Goal: Task Accomplishment & Management: Use online tool/utility

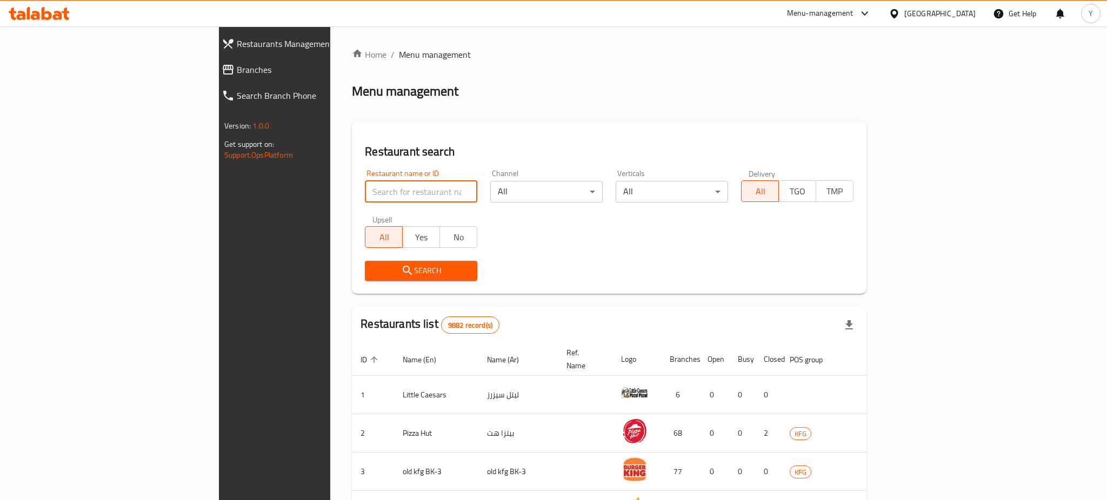
click at [365, 197] on input "search" at bounding box center [421, 192] width 112 height 22
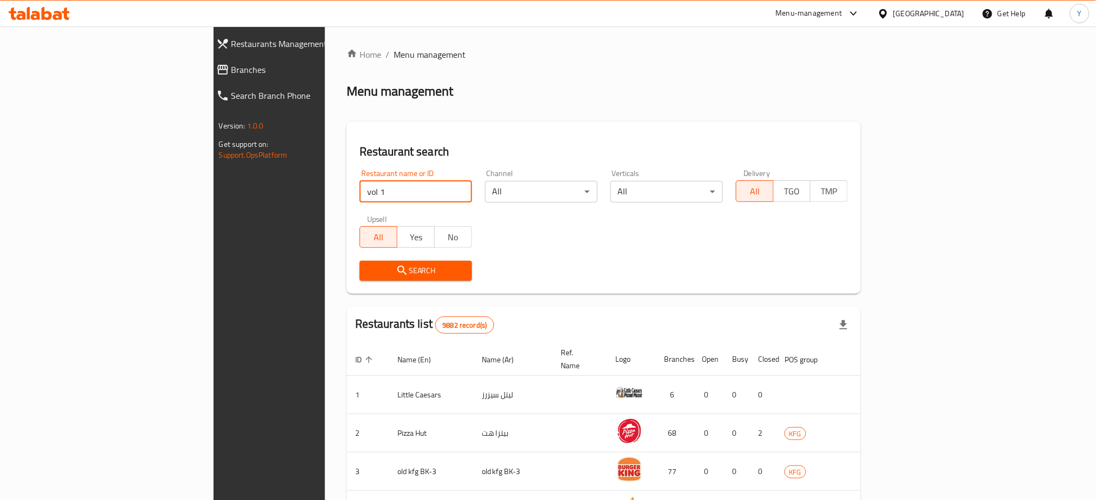
type input "vol 1"
click button "Search" at bounding box center [415, 271] width 112 height 20
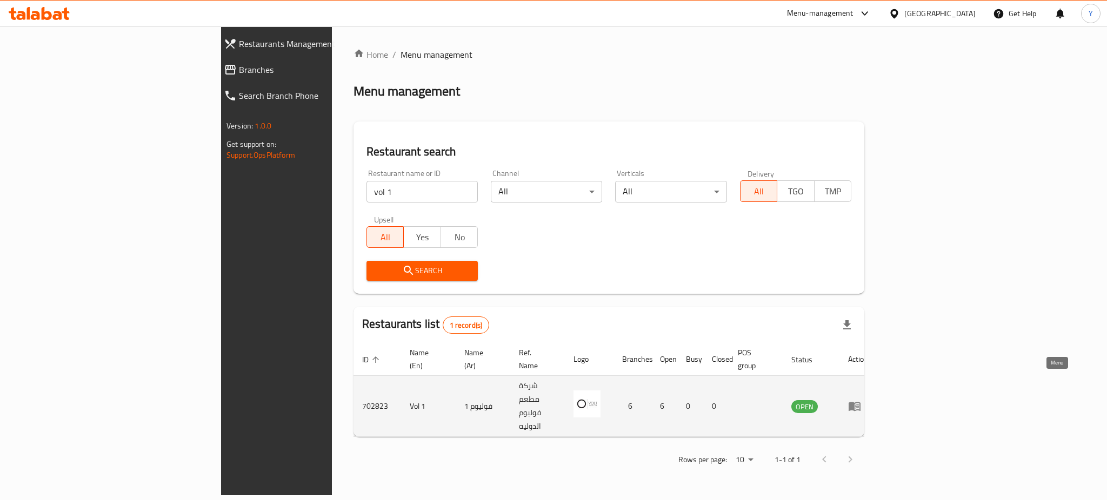
click at [861, 400] on icon "enhanced table" at bounding box center [854, 406] width 13 height 13
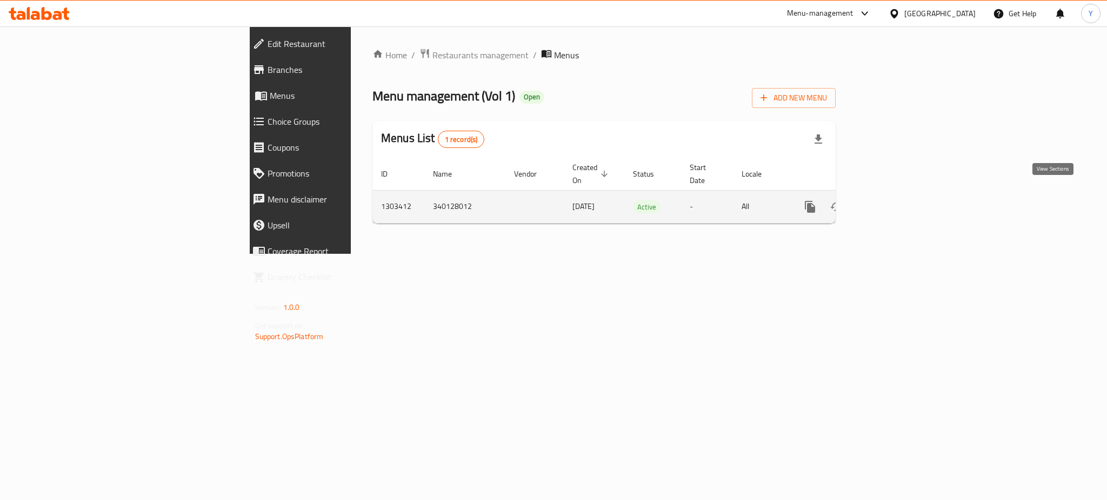
click at [894, 201] on icon "enhanced table" at bounding box center [888, 207] width 13 height 13
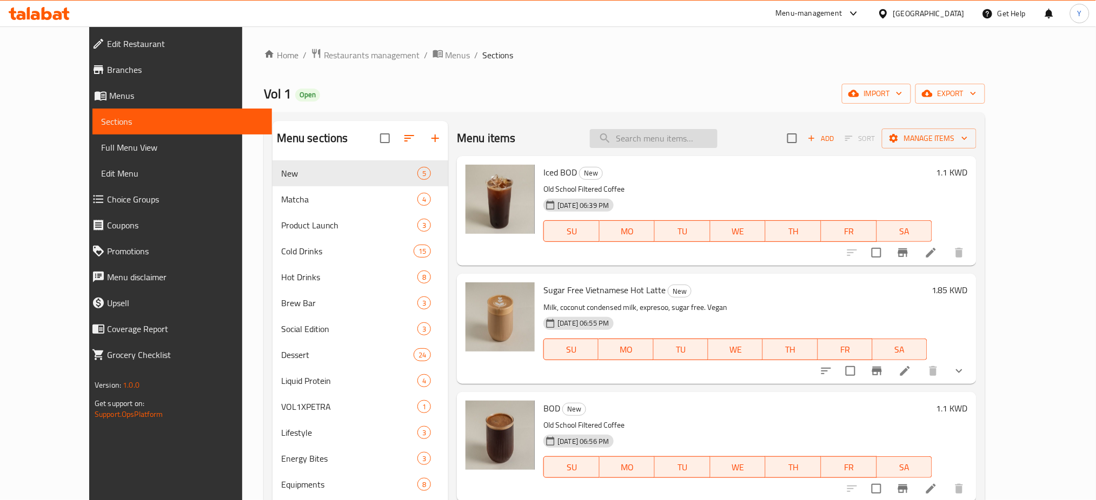
click at [663, 141] on input "search" at bounding box center [654, 138] width 128 height 19
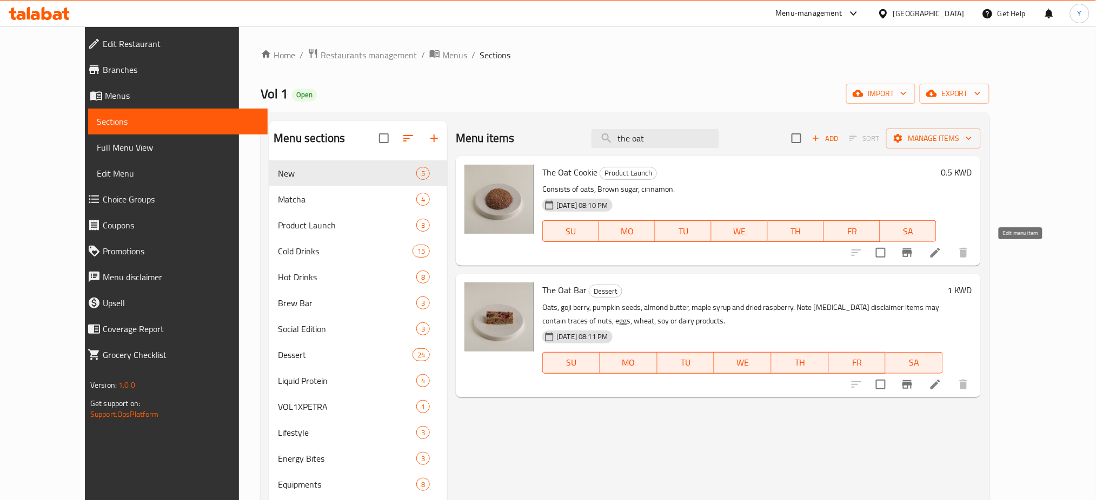
type input "the oat"
click at [942, 251] on icon at bounding box center [935, 252] width 13 height 13
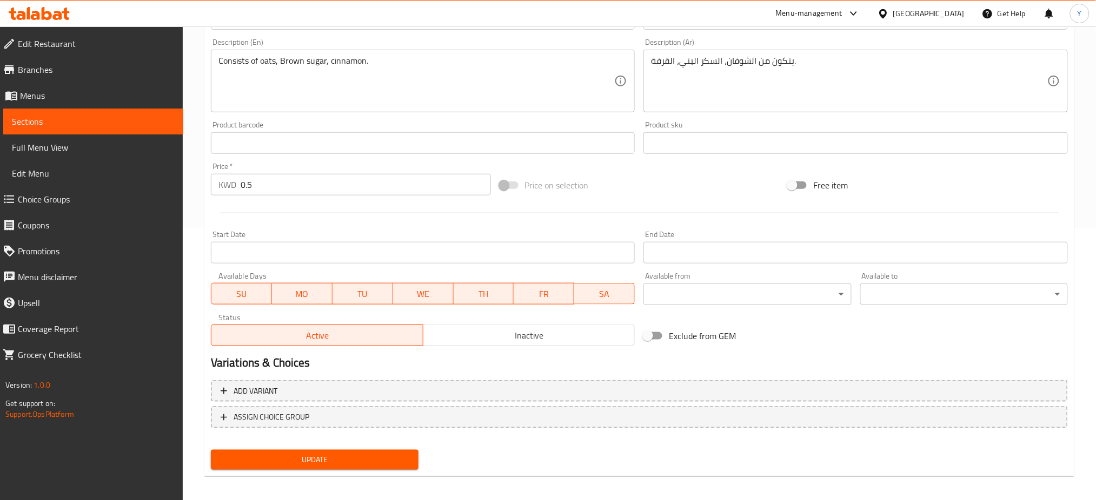
scroll to position [272, 0]
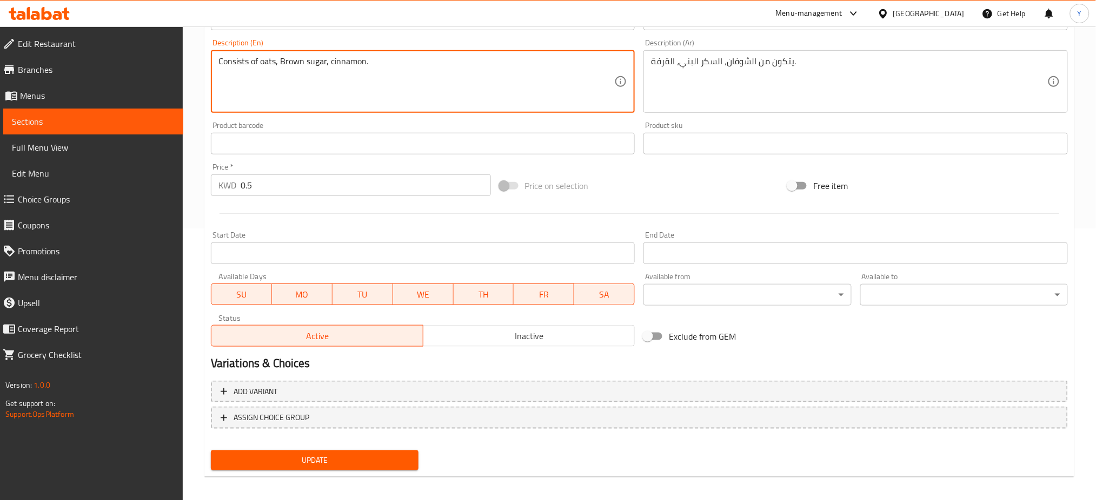
paste textarea "Note: [MEDICAL_DATA] Disclaimer items may contain traces of nuts, eggs, wheat, …"
type textarea "Consists of oats, Brown sugar, cinnamon. Note: [MEDICAL_DATA] Disclaimer items …"
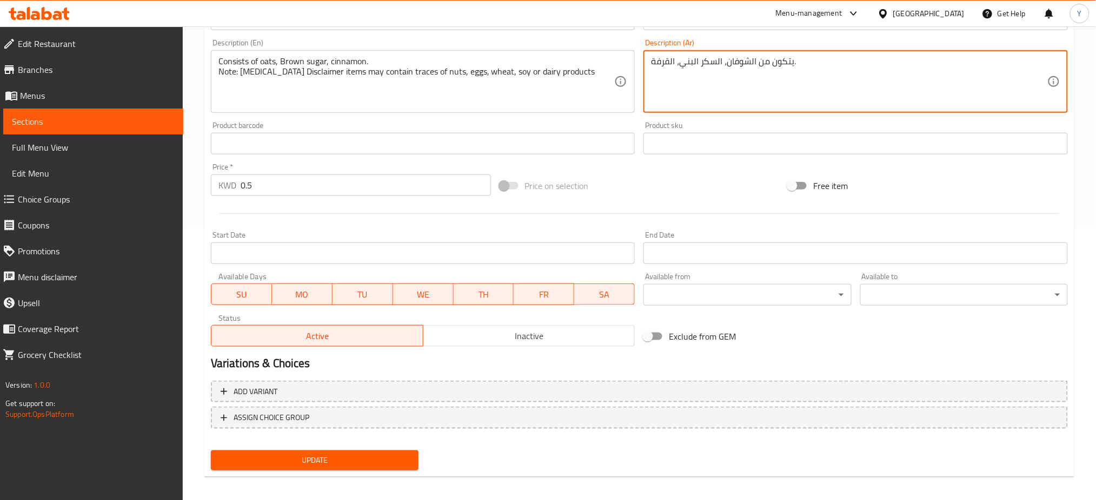
paste textarea "ملاحظة: إخلاء مسؤولية بخصوص الحساسية الغذائية — قد تحتوي الأطعمة على آثار من ال…"
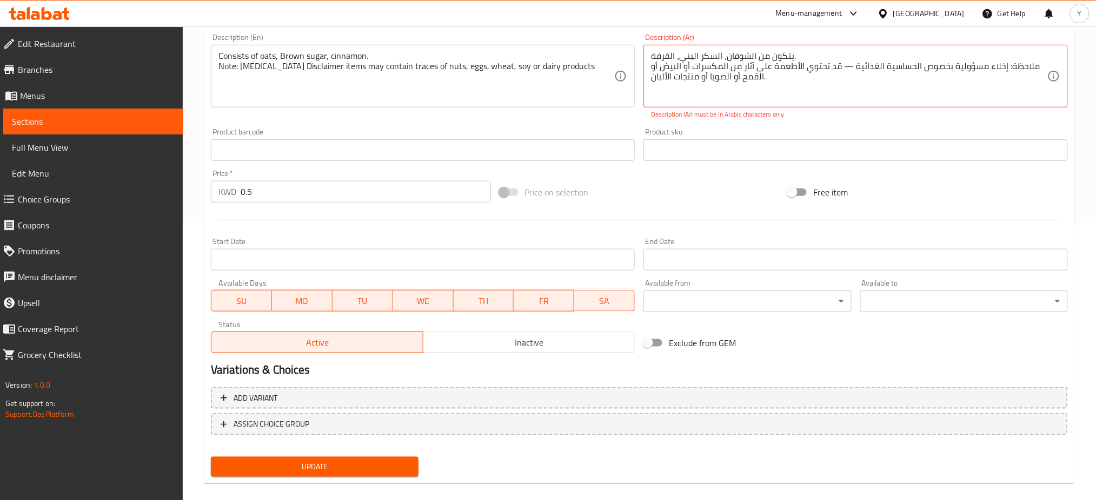
click at [314, 455] on div "Update" at bounding box center [314, 467] width 216 height 29
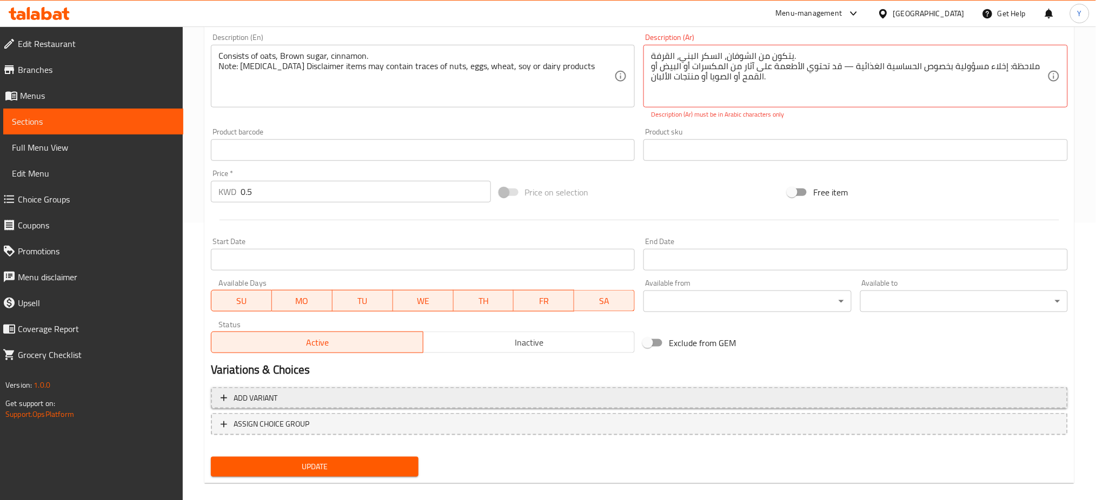
scroll to position [289, 0]
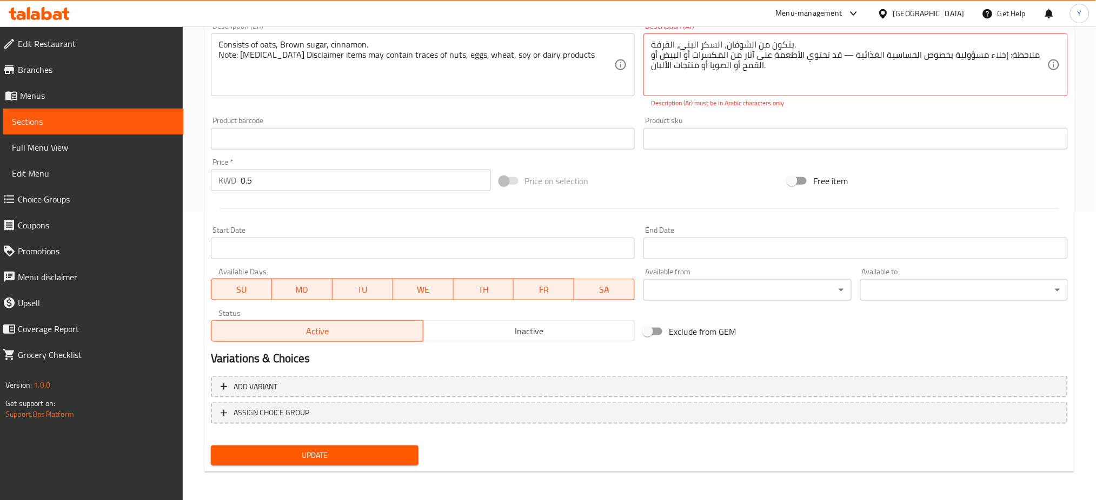
click at [283, 464] on div "Update" at bounding box center [314, 456] width 216 height 29
click at [301, 455] on span "Update" at bounding box center [314, 456] width 190 height 14
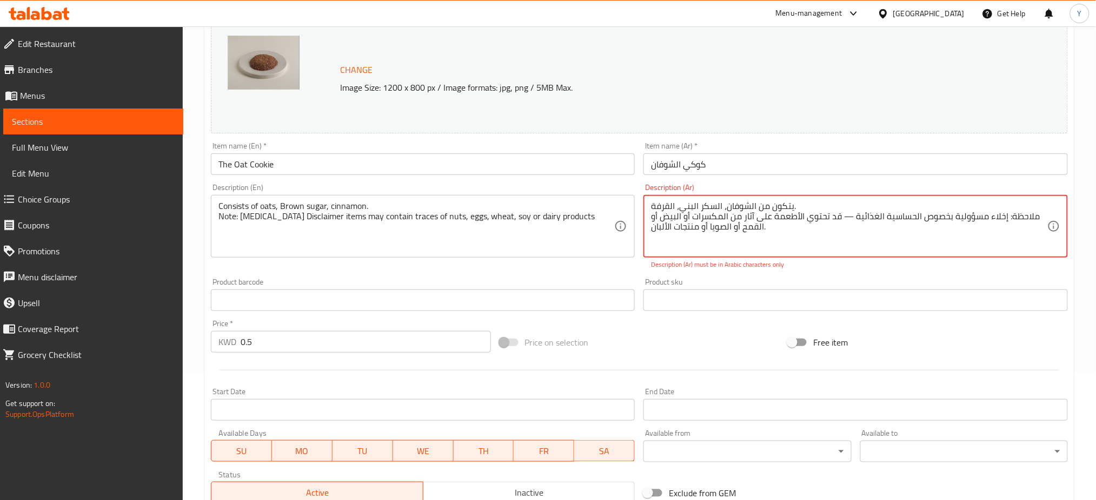
scroll to position [124, 0]
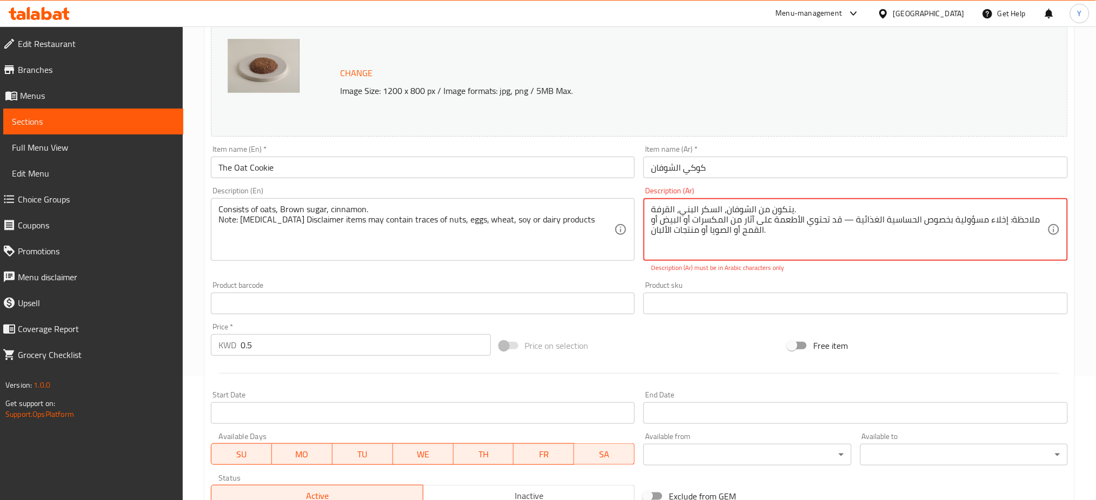
click at [805, 206] on textarea "يتكون من الشوفان، السكر البني، القرفة. ملاحظة: إخلاء مسؤولية بخصوص الحساسية الغ…" at bounding box center [849, 229] width 396 height 51
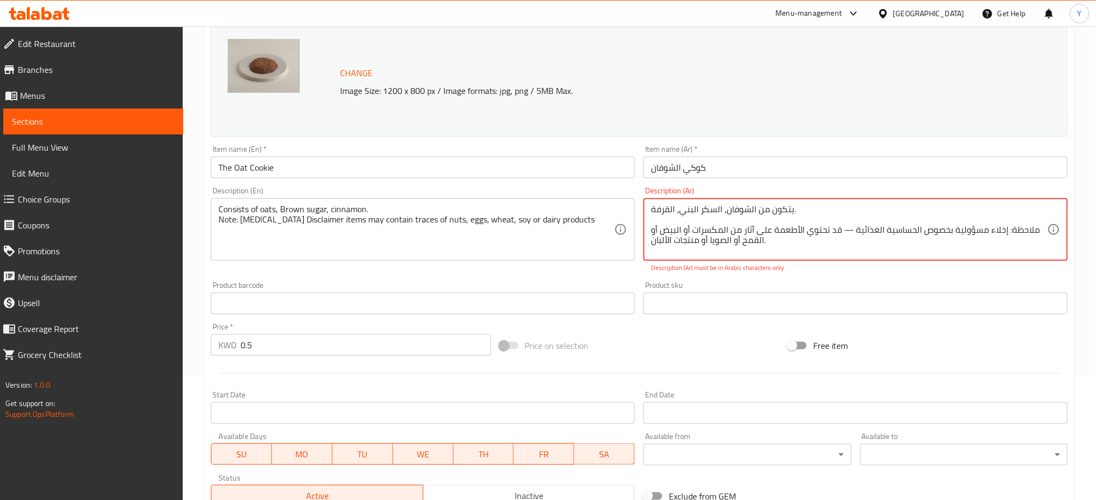
scroll to position [289, 0]
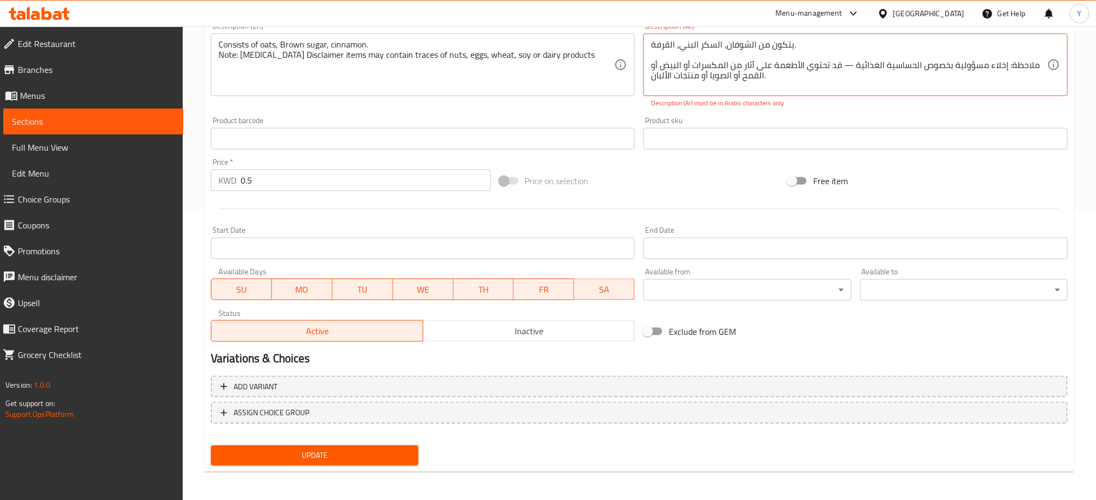
click at [284, 444] on div "Update" at bounding box center [314, 456] width 216 height 29
click at [272, 458] on span "Update" at bounding box center [314, 456] width 190 height 14
drag, startPoint x: 853, startPoint y: 66, endPoint x: 1038, endPoint y: 58, distance: 185.6
click at [1038, 58] on textarea "يتكون من الشوفان، السكر البني، القرفة. ملاحظة: إخلاء مسؤولية بخصوص الحساسية الغ…" at bounding box center [849, 64] width 396 height 51
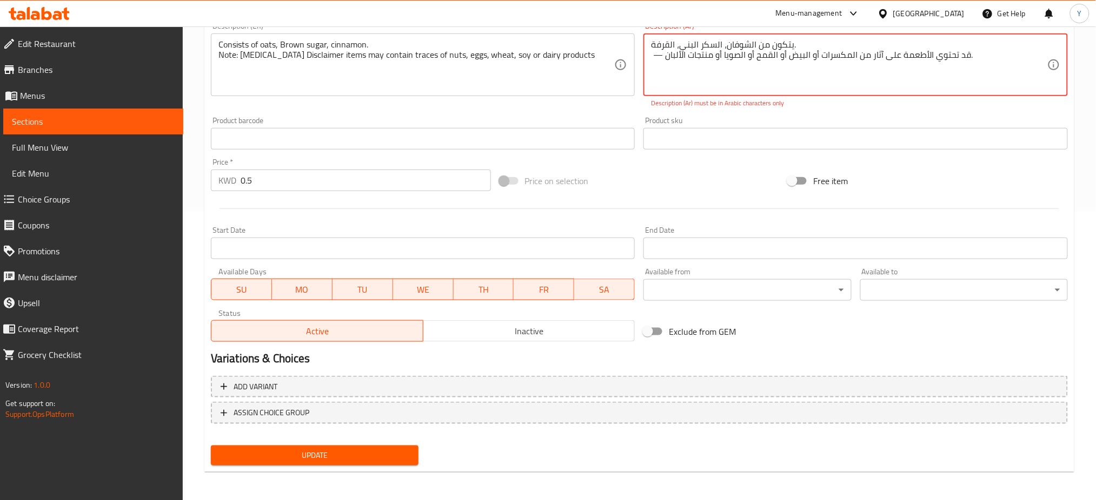
drag, startPoint x: 665, startPoint y: 56, endPoint x: 645, endPoint y: 53, distance: 19.6
click at [645, 53] on div "يتكون من الشوفان، السكر البني، القرفة. — قد تحتوي الأطعمة على آثار من المكسرات …" at bounding box center [855, 65] width 424 height 63
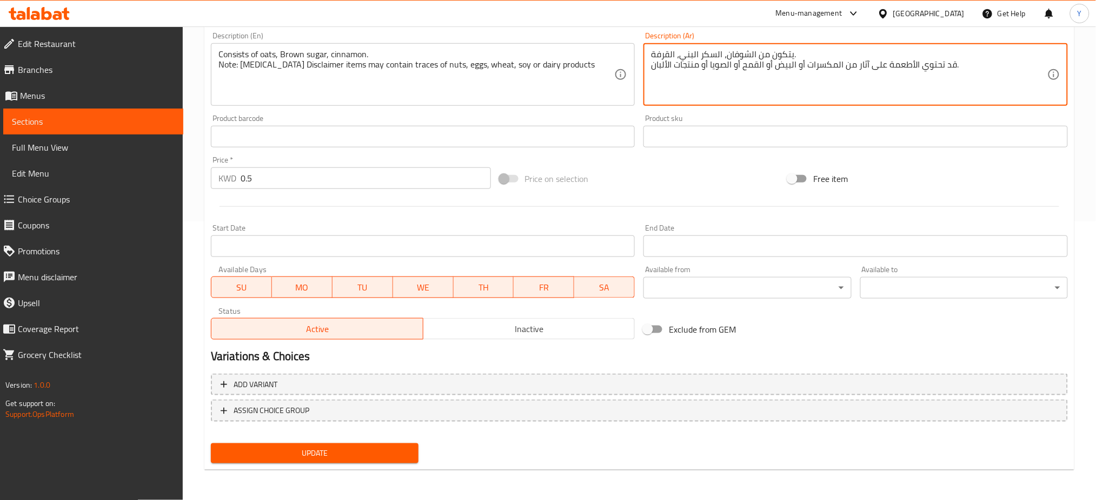
scroll to position [277, 0]
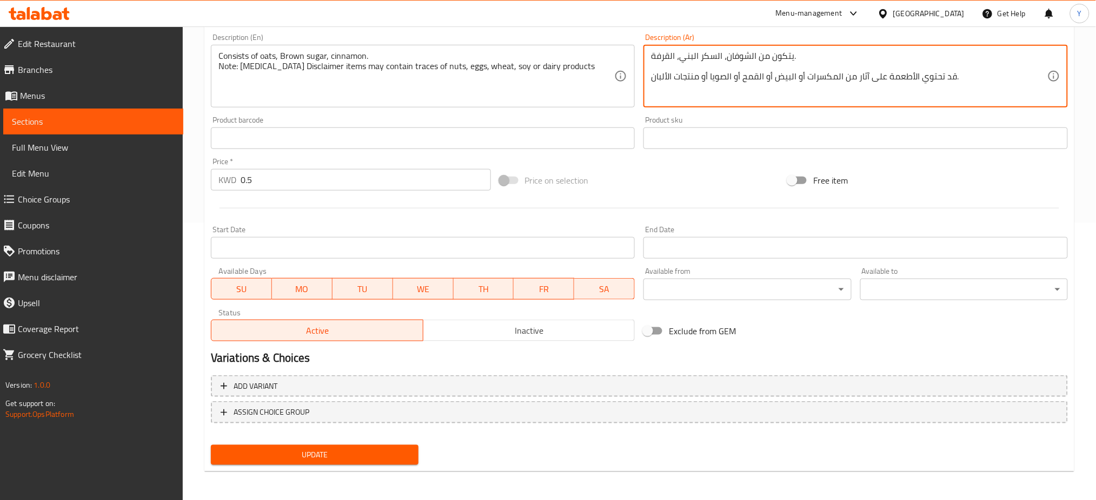
type textarea "يتكون من الشوفان، السكر البني، القرفة. قد تحتوي الأطعمة على آثار من المكسرات أو…"
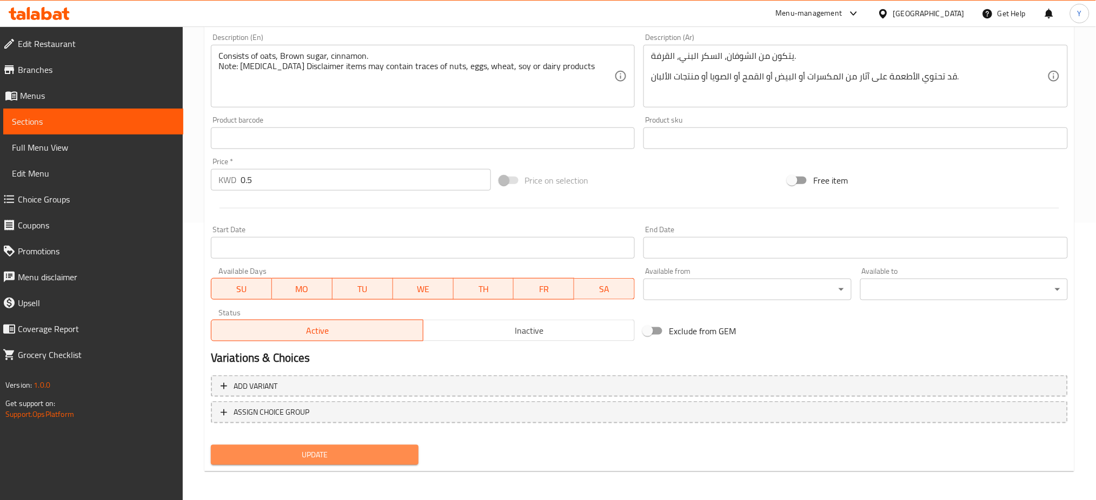
click at [290, 456] on span "Update" at bounding box center [314, 456] width 190 height 14
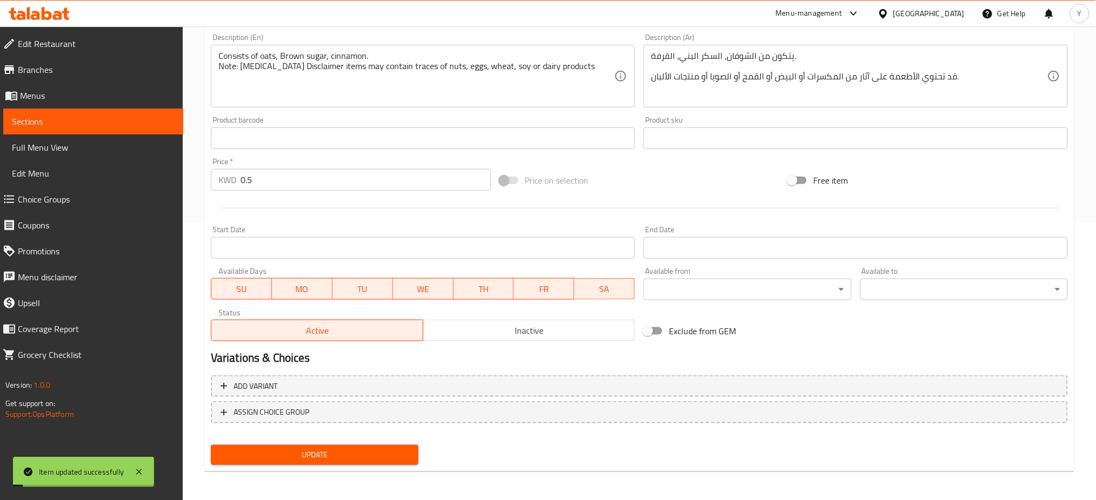
scroll to position [0, 0]
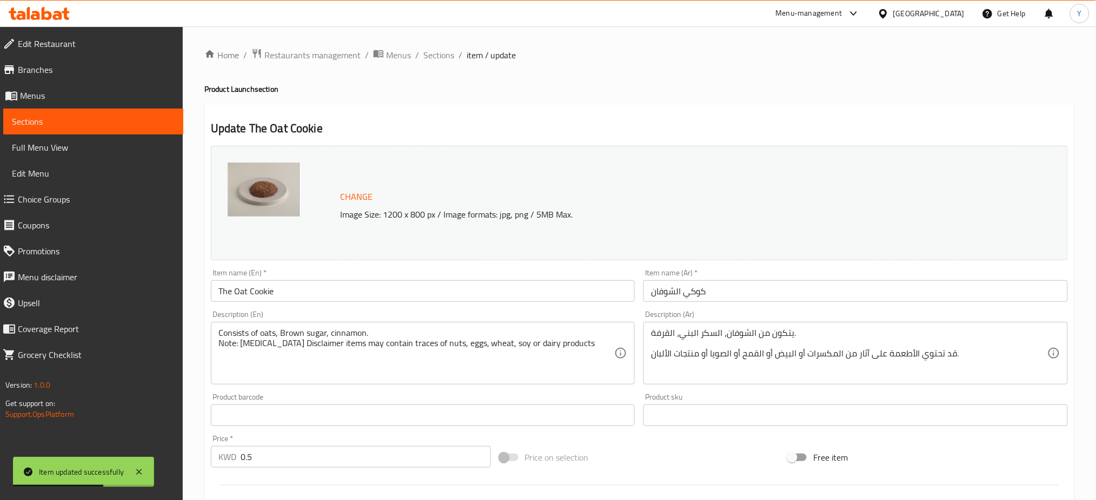
click at [463, 49] on ol "Home / Restaurants management / Menus / Sections / item / update" at bounding box center [639, 55] width 870 height 14
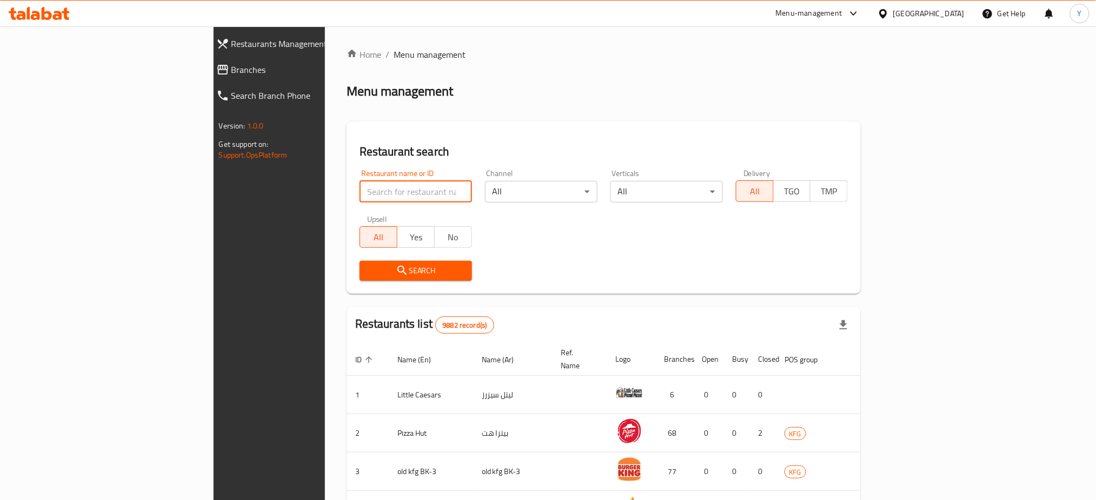
click at [398, 197] on input "search" at bounding box center [415, 192] width 112 height 22
type input "vol 1"
click button "Search" at bounding box center [415, 271] width 112 height 20
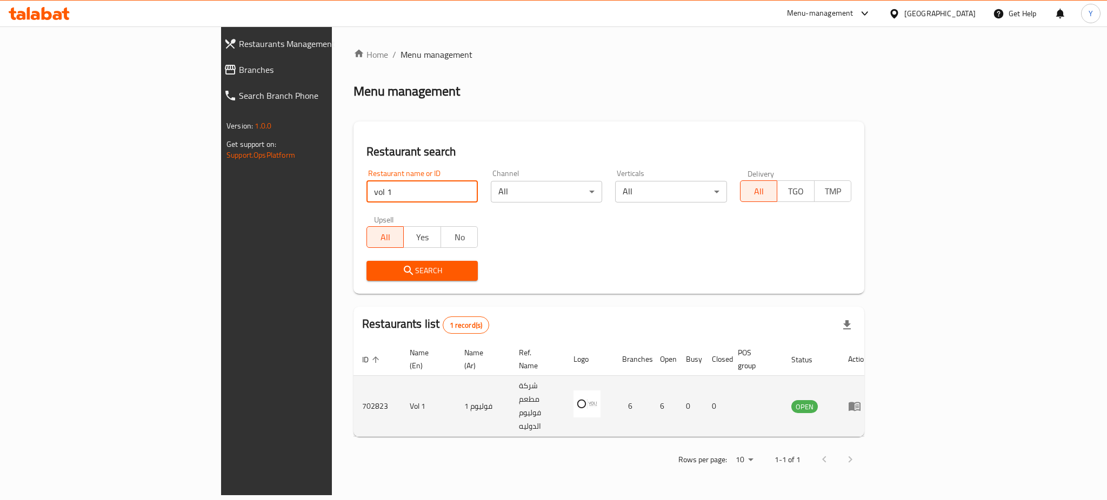
click at [877, 392] on td "enhanced table" at bounding box center [857, 406] width 37 height 61
click at [861, 400] on icon "enhanced table" at bounding box center [854, 406] width 13 height 13
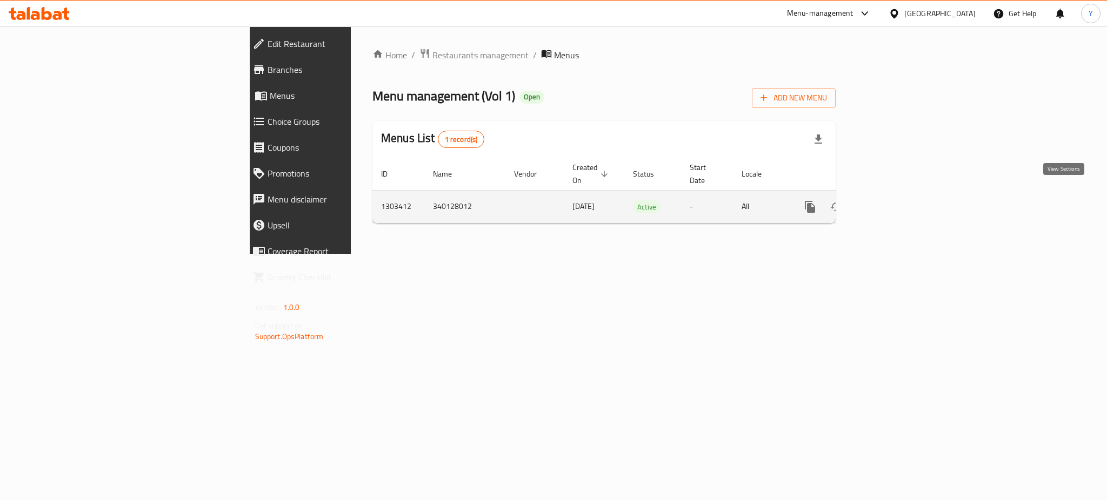
click at [901, 202] on link "enhanced table" at bounding box center [888, 207] width 26 height 26
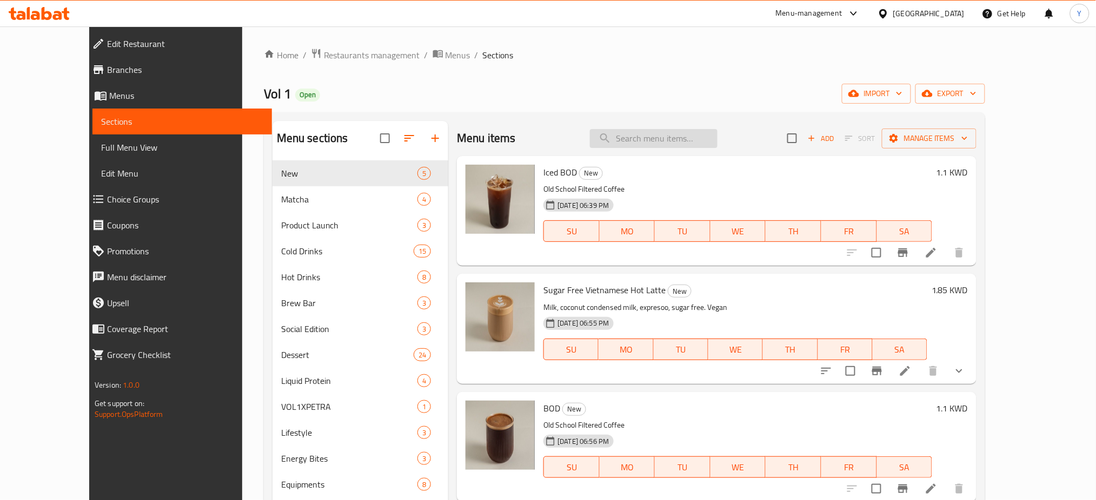
click at [697, 133] on input "search" at bounding box center [654, 138] width 128 height 19
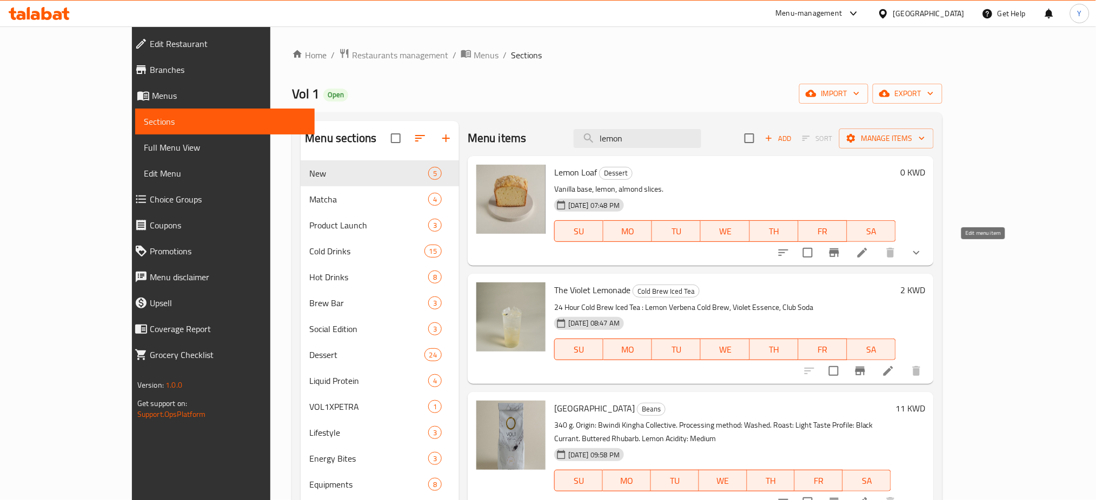
type input "lemon"
click at [867, 255] on icon at bounding box center [862, 253] width 10 height 10
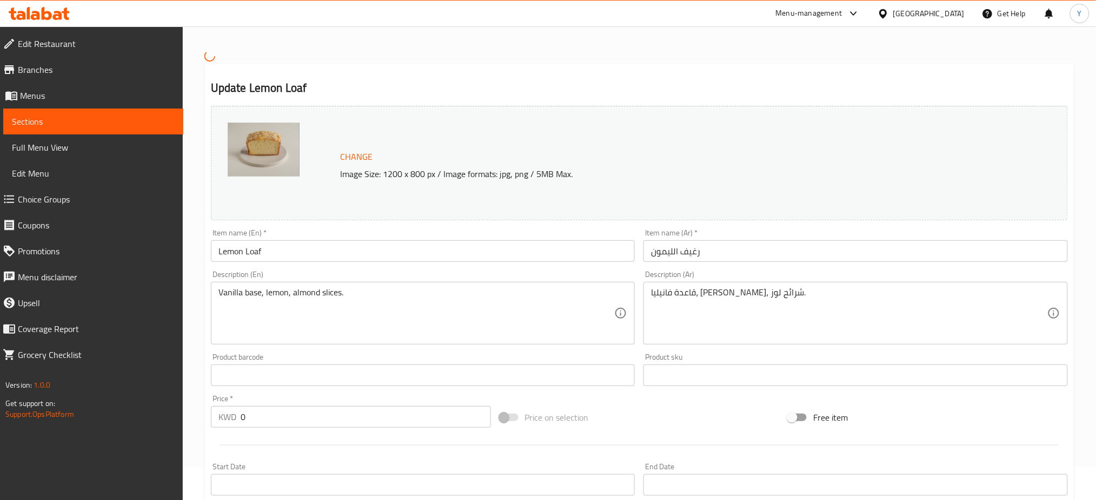
scroll to position [34, 0]
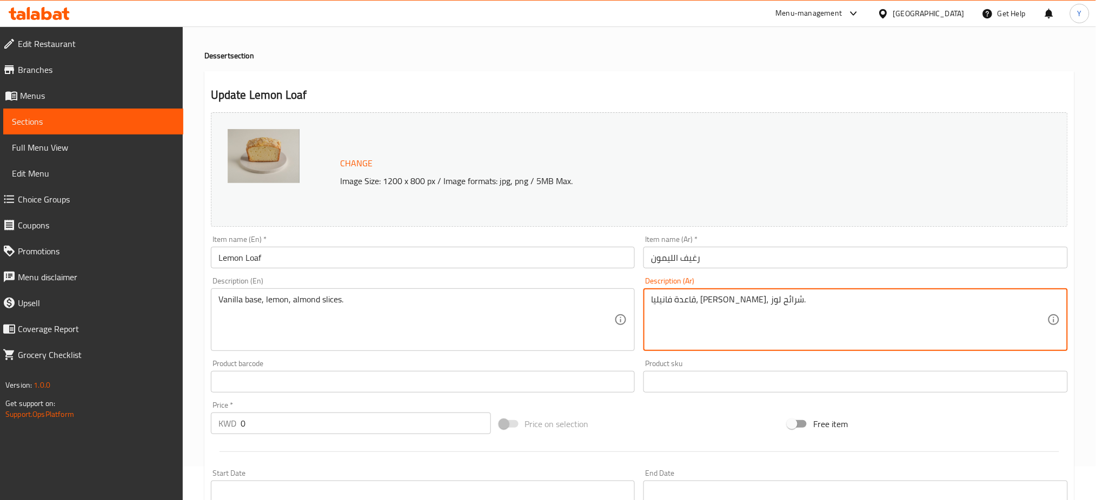
paste textarea "ملاحظة: إخلاء مسؤولية بخصوص الحساسية الغذائية — قد تحتوي الأطعمة على آثار من ال…"
drag, startPoint x: 842, startPoint y: 319, endPoint x: 1036, endPoint y: 317, distance: 194.1
click at [1036, 317] on textarea "قاعدة فانيليا، ليمون، شرائح لوز. ملاحظة: إخلاء مسؤولية بخصوص الحساسية الغذائية …" at bounding box center [849, 320] width 396 height 51
click at [964, 326] on textarea "قاعدة فانيليا، ليمون، شرائح لوز. ملاحظة: إخلاء مسؤولية بخصوص الحساسية الغذائية …" at bounding box center [849, 320] width 396 height 51
drag, startPoint x: 844, startPoint y: 323, endPoint x: 1034, endPoint y: 319, distance: 190.8
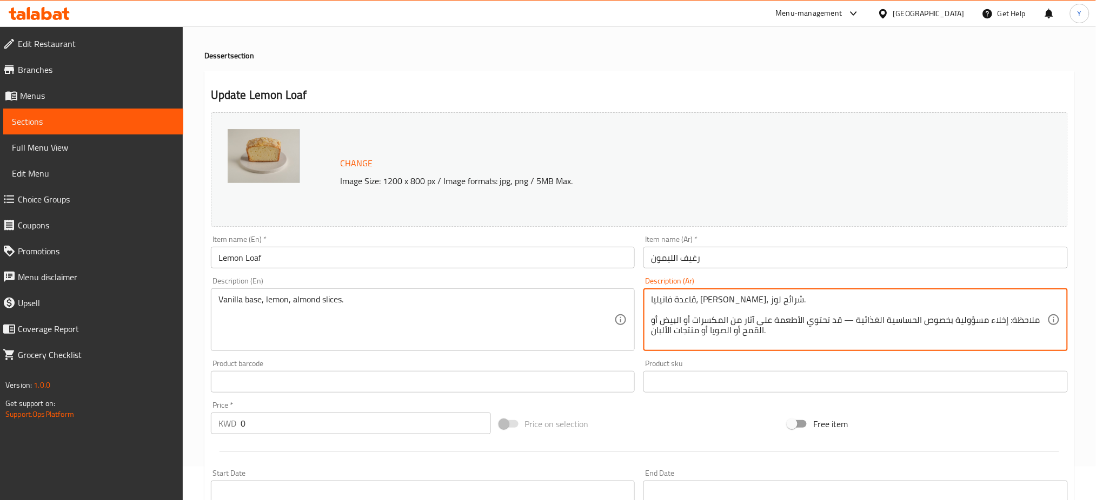
click at [1034, 319] on textarea "قاعدة فانيليا، ليمون، شرائح لوز. ملاحظة: إخلاء مسؤولية بخصوص الحساسية الغذائية …" at bounding box center [849, 320] width 396 height 51
click at [956, 330] on textarea "قاعدة فانيليا، ليمون، شرائح لوز. ملاحظة: إخلاء مسؤولية بخصوص الحساسية الغذائية …" at bounding box center [849, 320] width 396 height 51
click at [912, 323] on textarea "قاعدة فانيليا، ليمون، شرائح لوز. ملاحظة: إخلاء مسؤولية بخصوص الحساسية الغذائية …" at bounding box center [849, 320] width 396 height 51
drag, startPoint x: 1033, startPoint y: 318, endPoint x: 844, endPoint y: 322, distance: 189.8
click at [844, 322] on textarea "قاعدة فانيليا، ليمون، شرائح لوز. ملاحظة: إخلاء مسؤولية بخصوص الحساسية الغذائية …" at bounding box center [849, 320] width 396 height 51
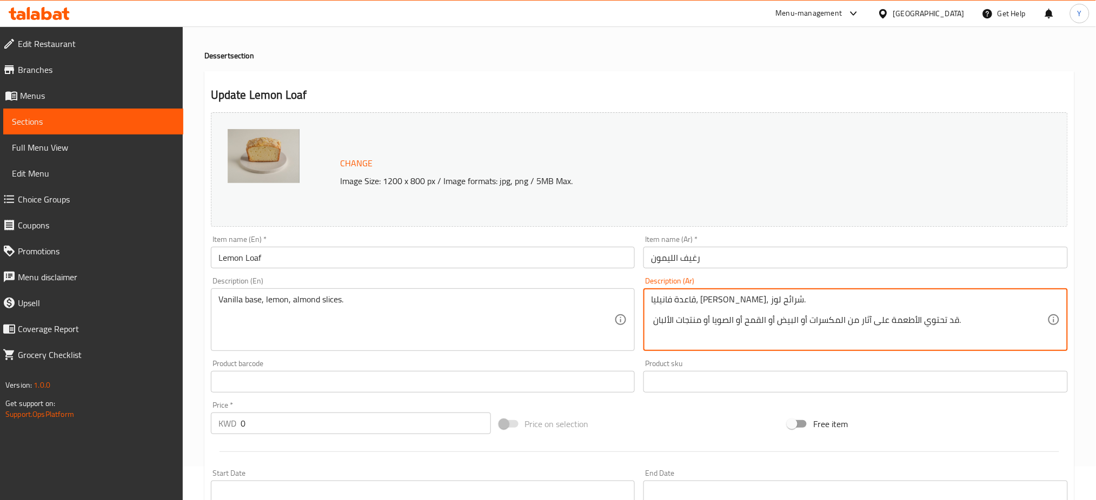
type textarea "قاعدة فانيليا، ليمون، شرائح لوز. قد تحتوي الأطعمة على آثار من المكسرات أو البيض…"
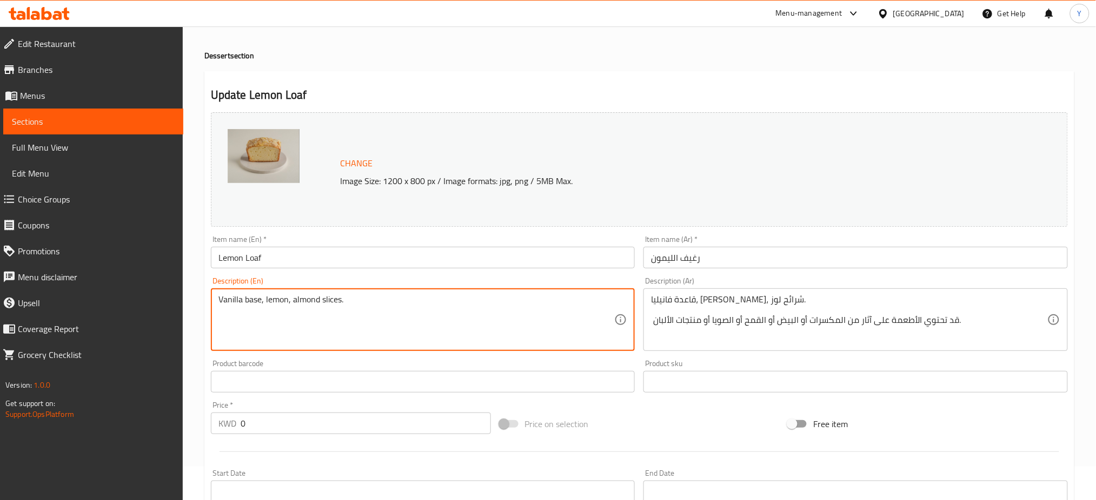
paste textarea "Note: [MEDICAL_DATA] Disclaimer items may contain traces of nuts, eggs, wheat, …"
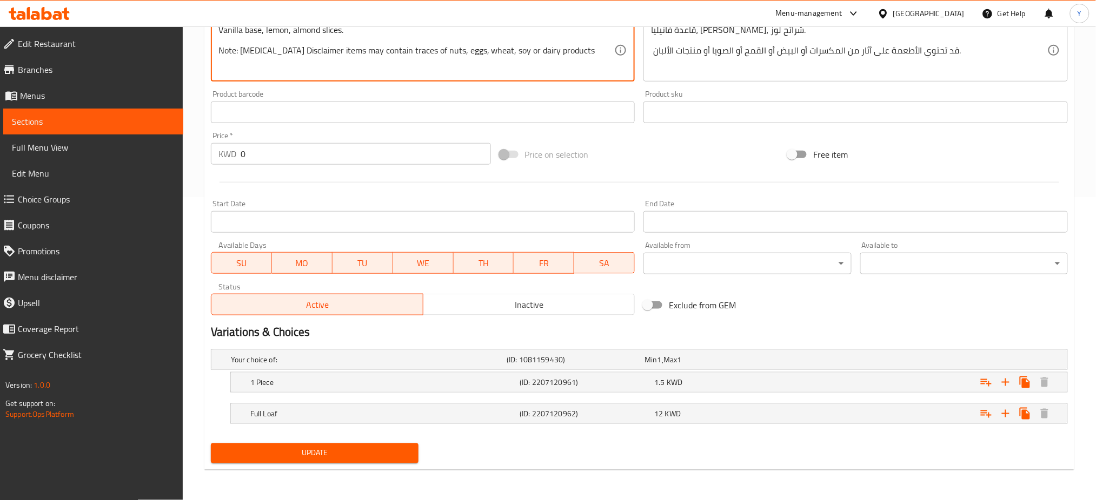
type textarea "Vanilla base, lemon, almond slices. Note: Food Allergy Disclaimer items may con…"
click at [310, 450] on span "Update" at bounding box center [314, 454] width 190 height 14
